Goal: Check status: Check status

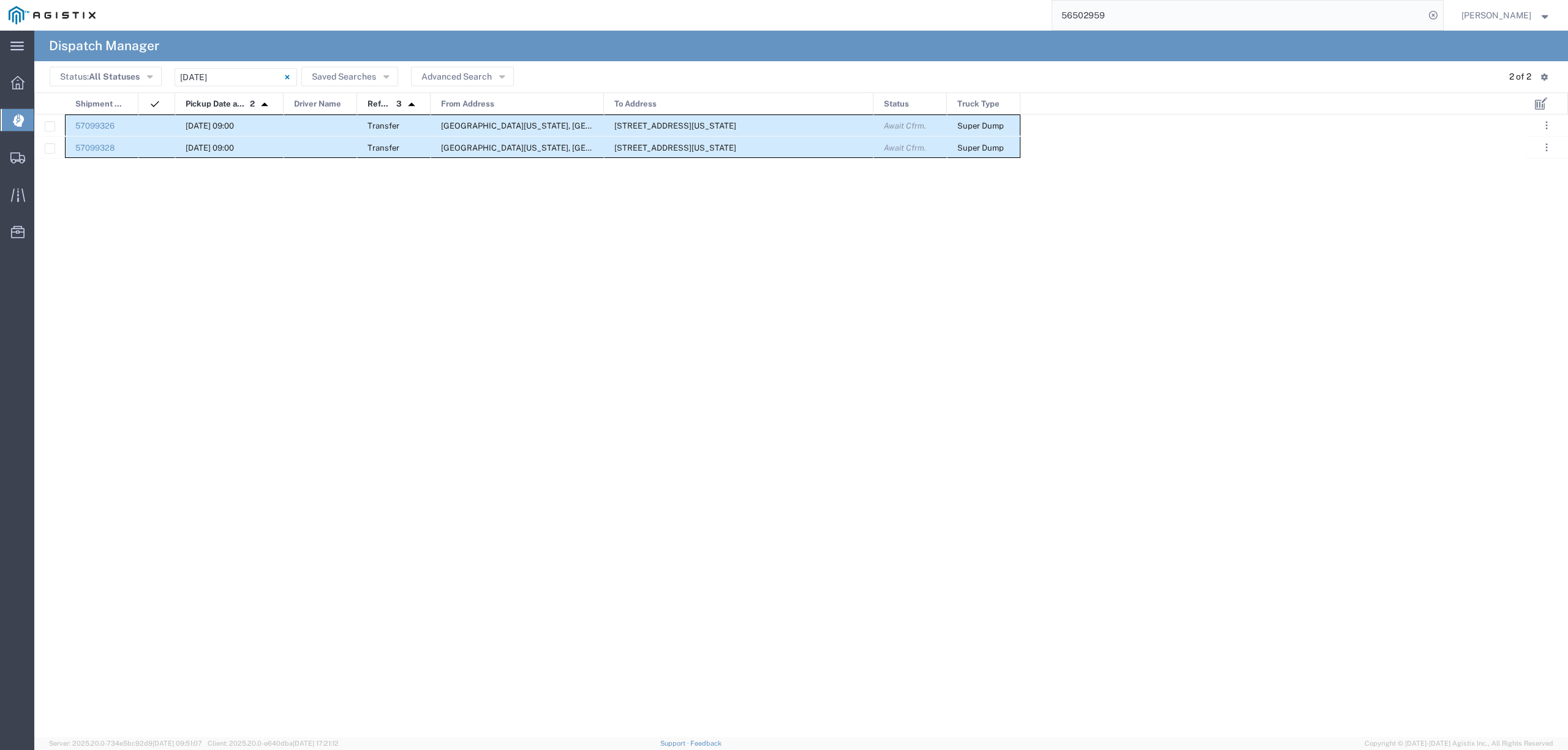
click at [1127, 13] on input "56502959" at bounding box center [1238, 15] width 373 height 30
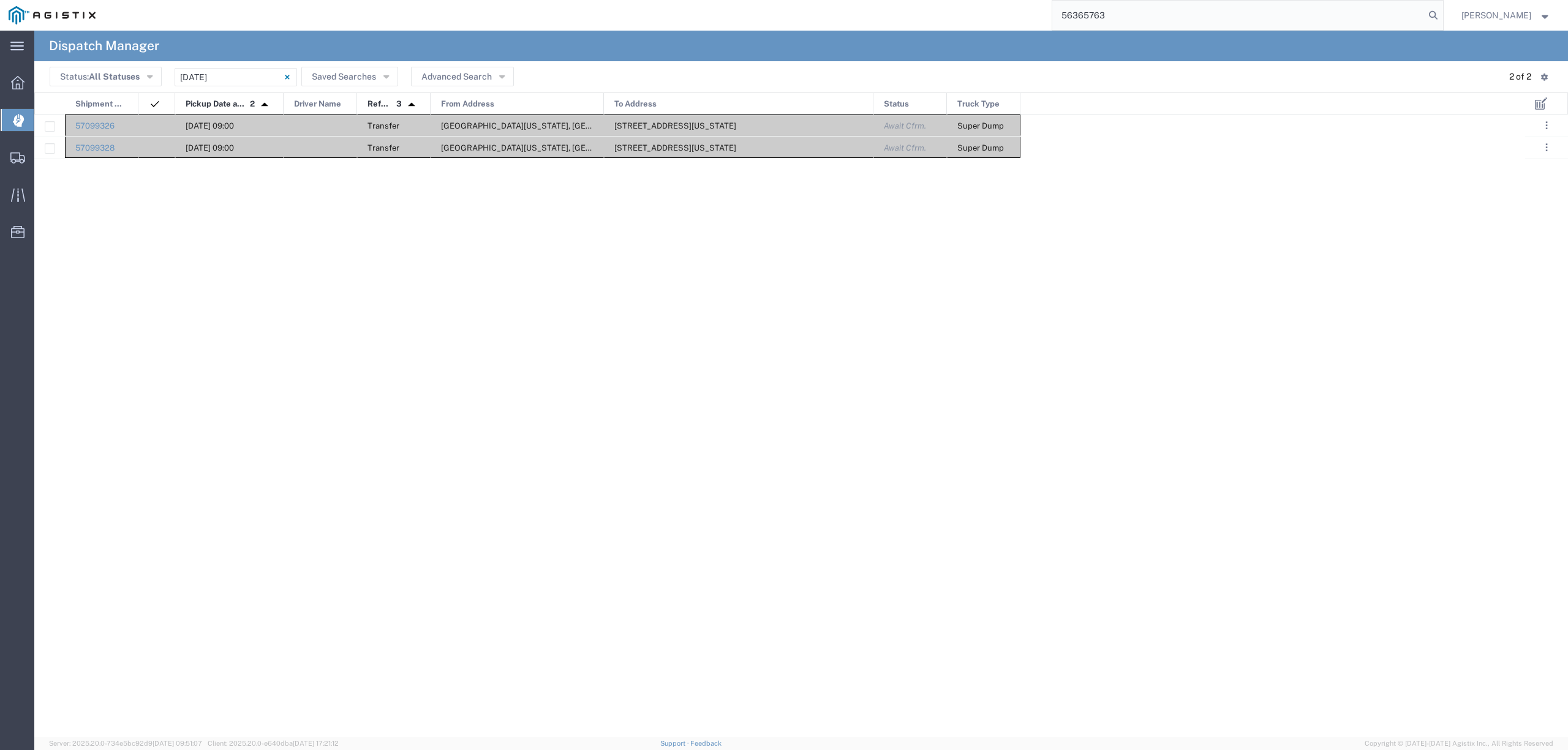
type input "56365763"
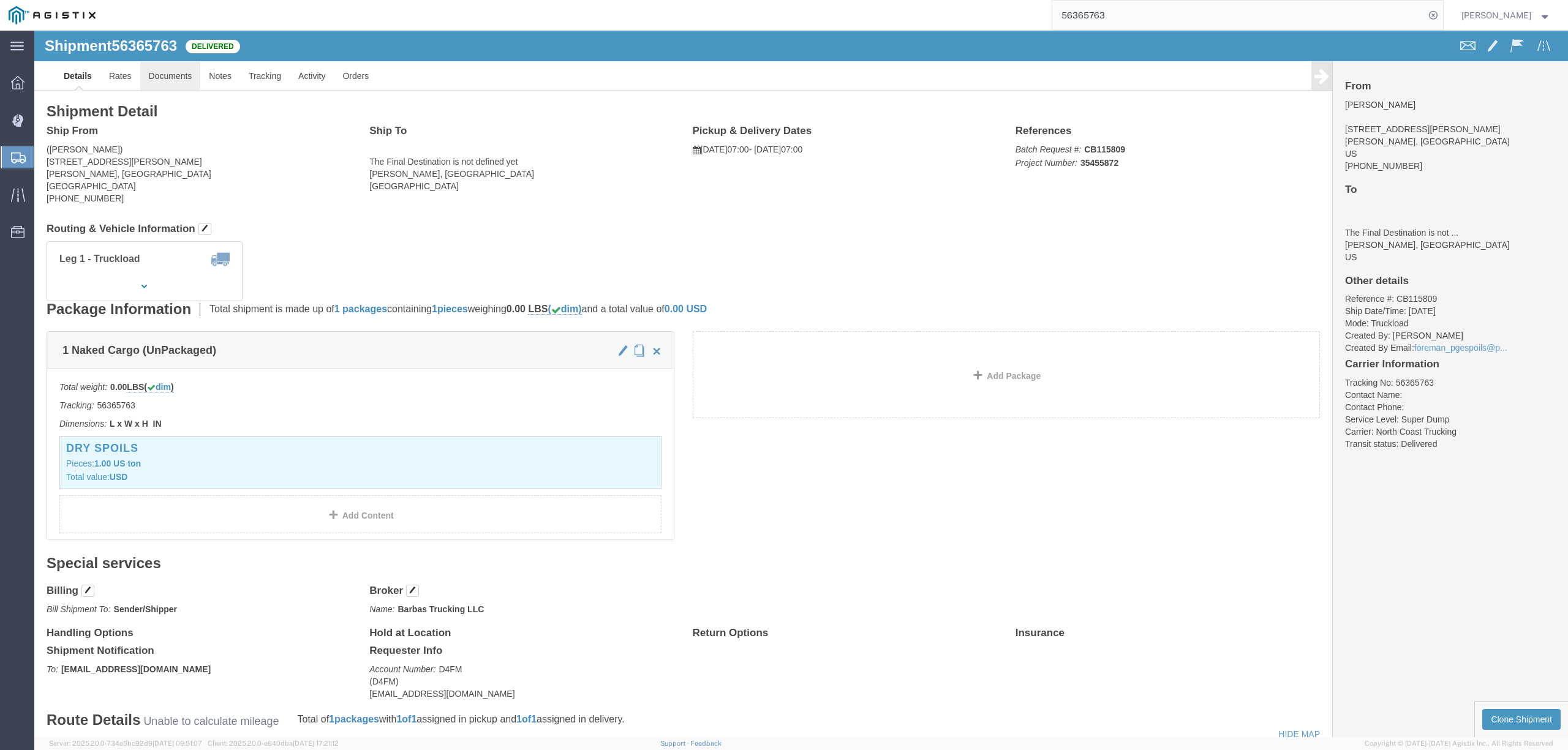
click link "Documents"
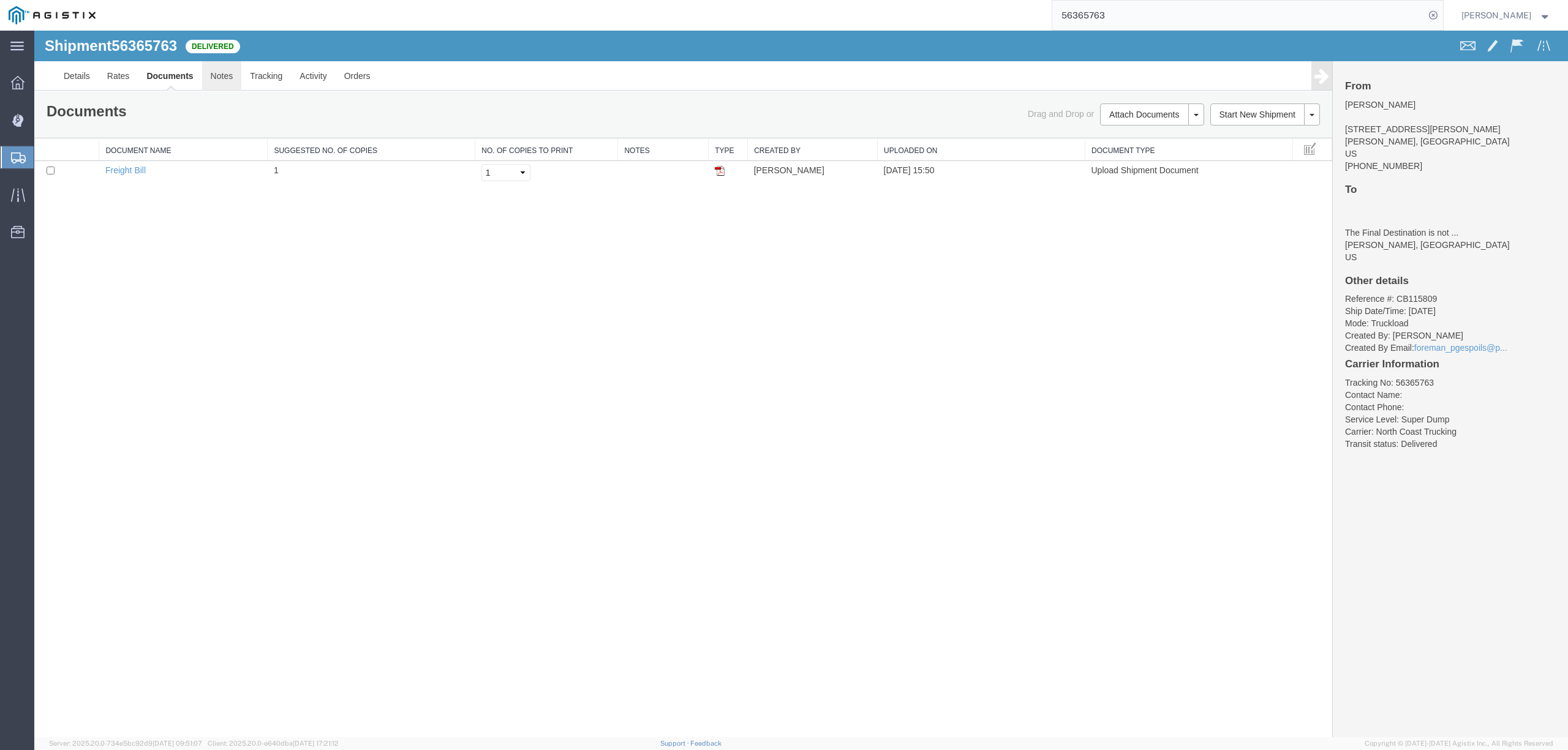
click at [235, 76] on link "Notes" at bounding box center [222, 76] width 40 height 30
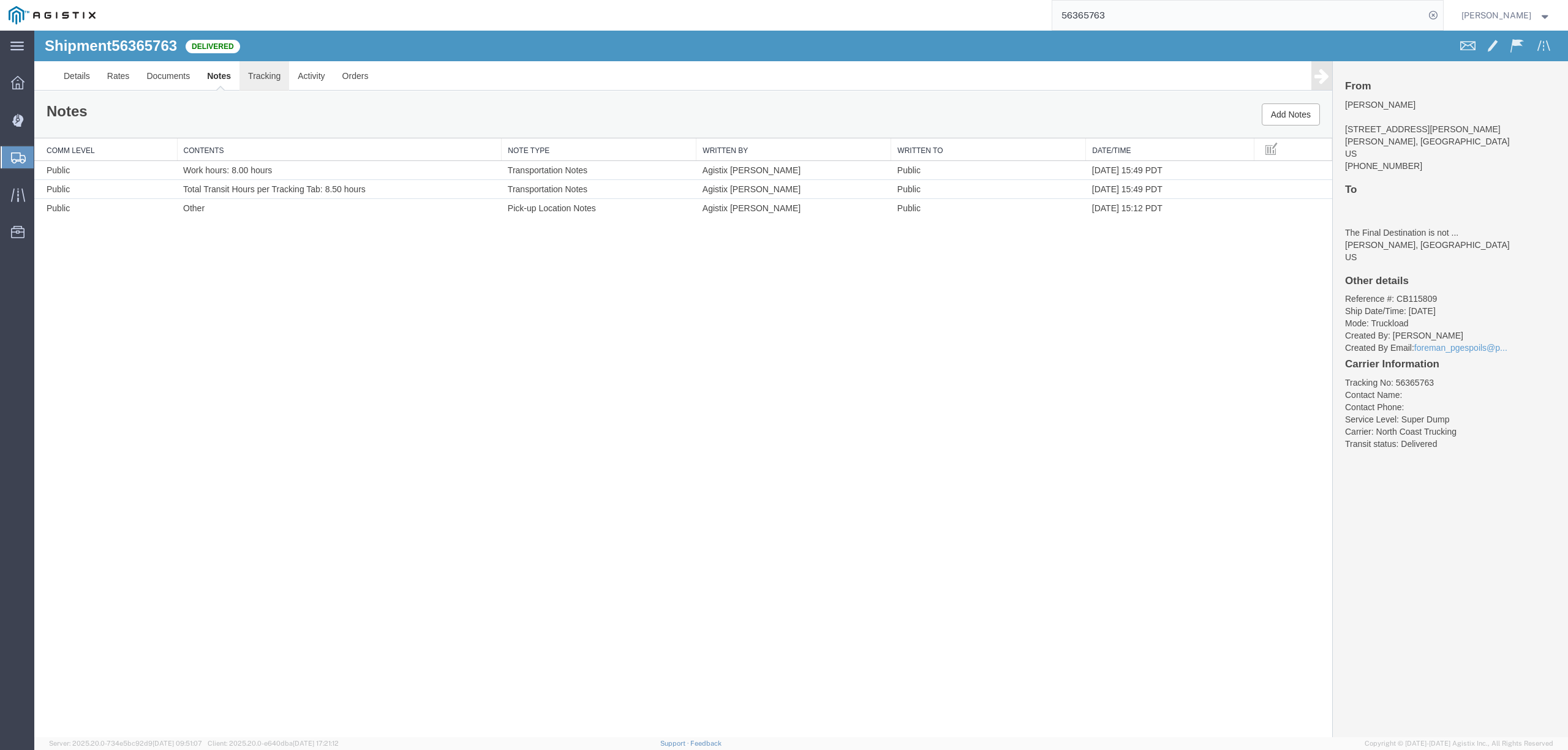
click at [260, 74] on link "Tracking" at bounding box center [264, 76] width 50 height 30
